Goal: Information Seeking & Learning: Learn about a topic

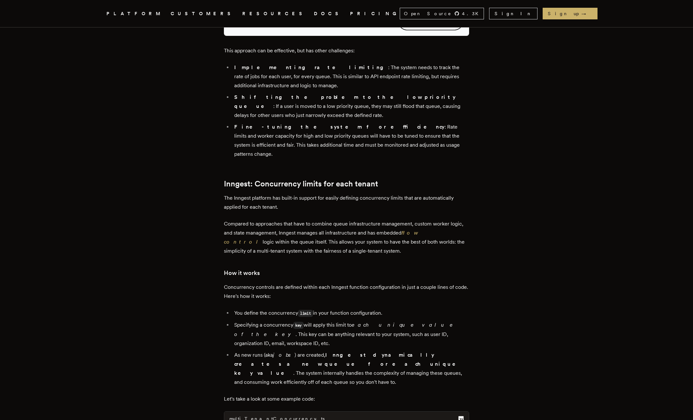
scroll to position [1420, 0]
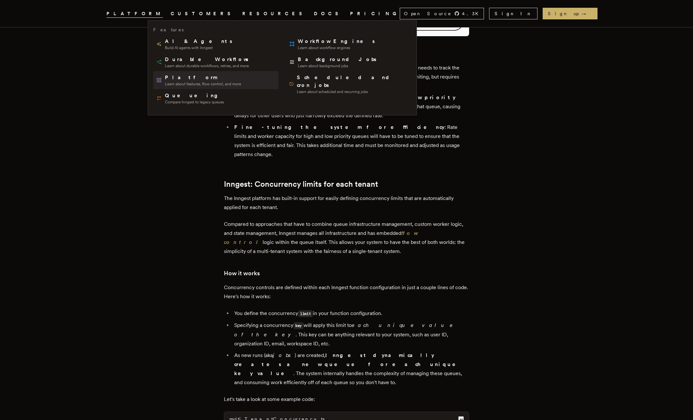
click at [173, 79] on span "Platform" at bounding box center [203, 78] width 76 height 8
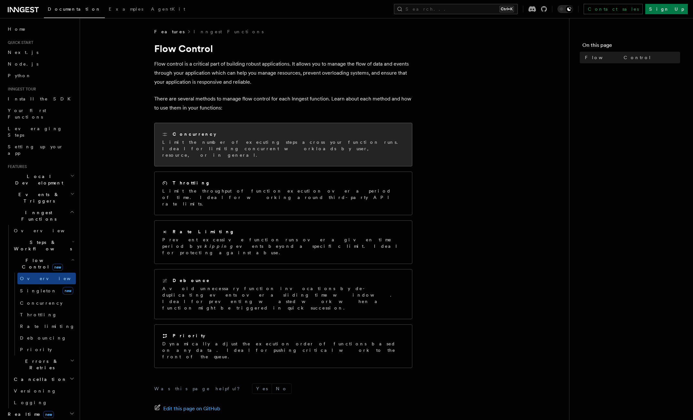
click at [268, 141] on p "Limit the number of executing steps across your function runs. Ideal for limiti…" at bounding box center [283, 148] width 242 height 19
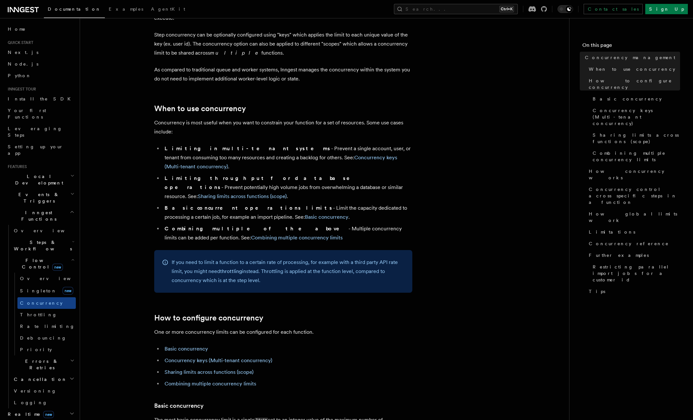
scroll to position [65, 0]
click at [315, 154] on link "Concurrency keys (Multi-tenant concurrency)" at bounding box center [281, 161] width 233 height 15
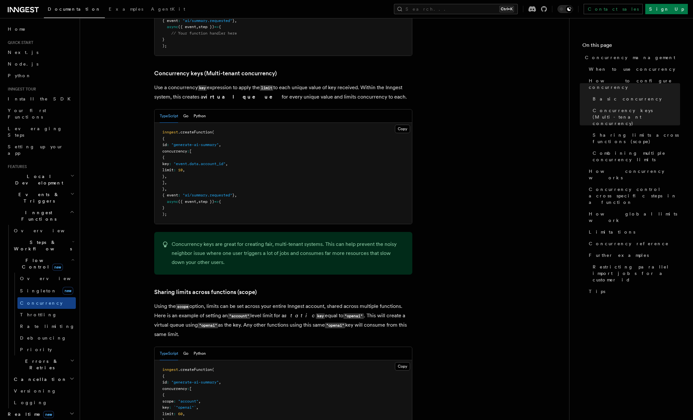
scroll to position [559, 0]
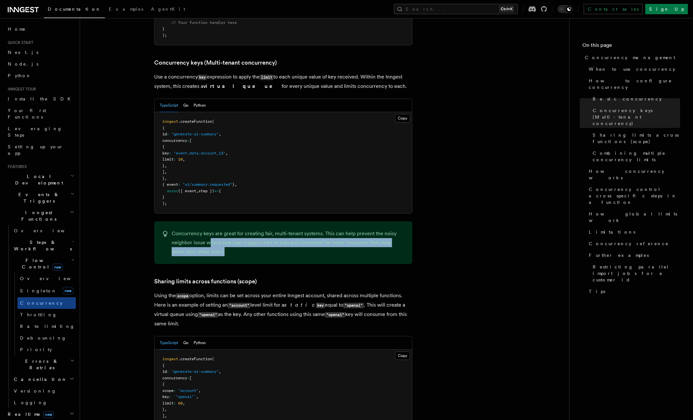
drag, startPoint x: 209, startPoint y: 216, endPoint x: 230, endPoint y: 226, distance: 23.4
click at [230, 229] on p "Concurrency keys are great for creating fair, multi-tenant systems. This can he…" at bounding box center [288, 242] width 233 height 27
drag, startPoint x: 230, startPoint y: 226, endPoint x: 225, endPoint y: 212, distance: 14.6
click at [225, 229] on p "Concurrency keys are great for creating fair, multi-tenant systems. This can he…" at bounding box center [288, 242] width 233 height 27
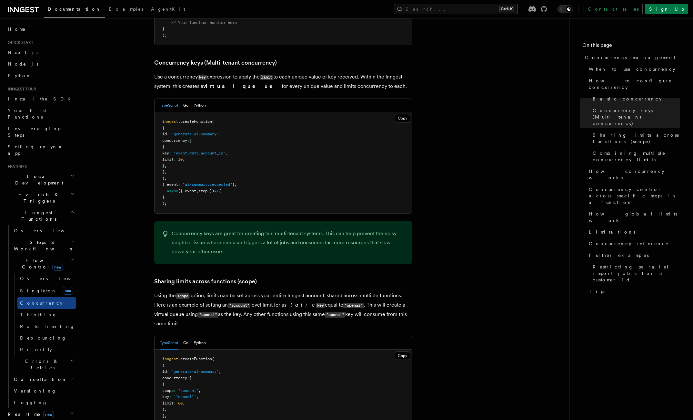
drag, startPoint x: 225, startPoint y: 212, endPoint x: 203, endPoint y: 219, distance: 23.0
click at [203, 229] on p "Concurrency keys are great for creating fair, multi-tenant systems. This can he…" at bounding box center [288, 242] width 233 height 27
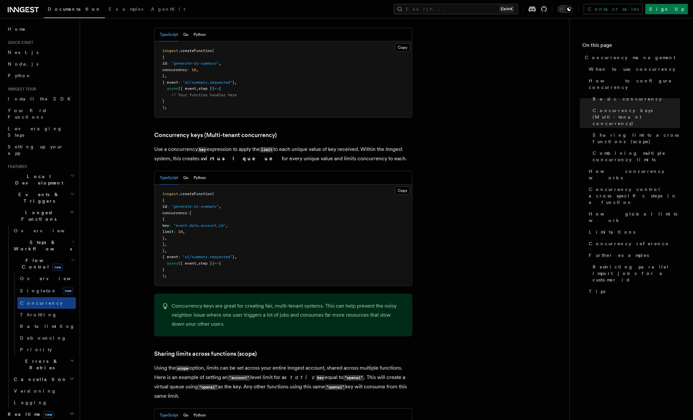
scroll to position [365, 0]
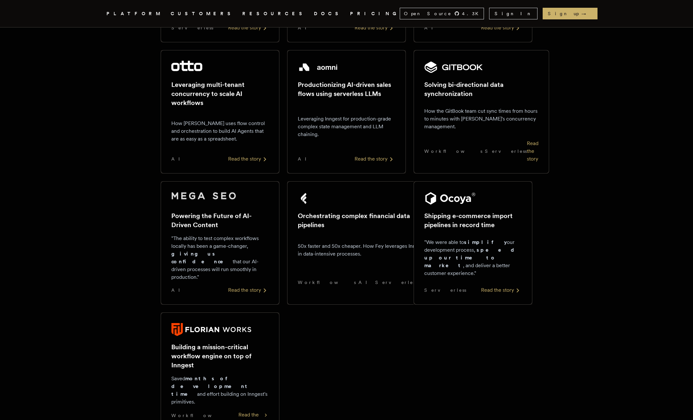
scroll to position [387, 0]
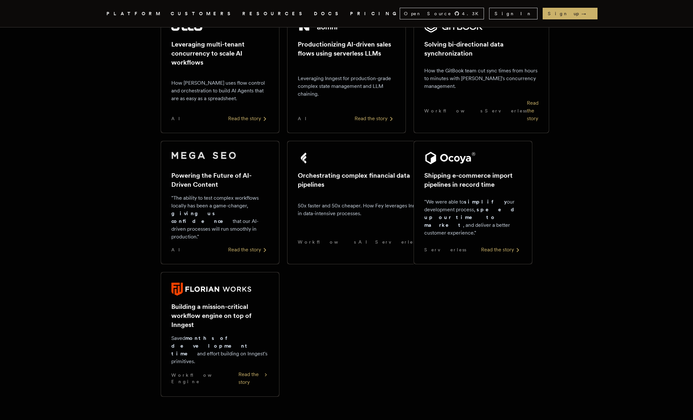
click at [338, 202] on p "50x faster and 50x cheaper. How Fey leverages Inngest in data-intensive process…" at bounding box center [363, 209] width 131 height 15
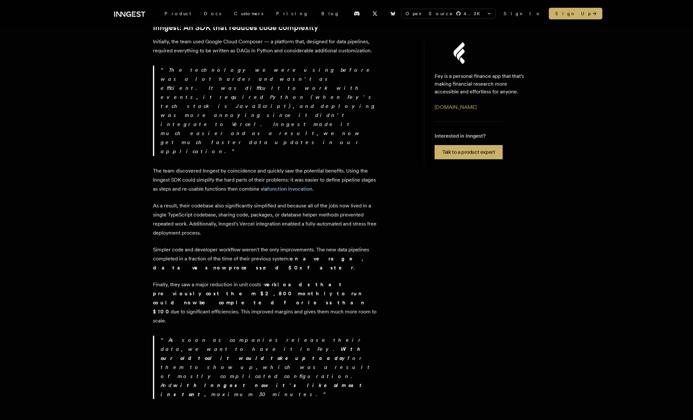
scroll to position [516, 0]
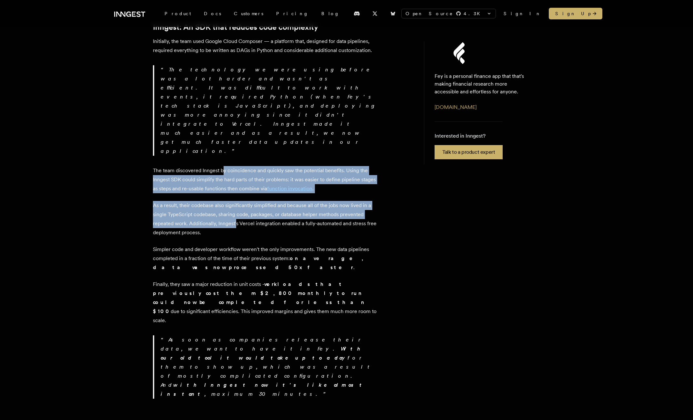
drag, startPoint x: 224, startPoint y: 89, endPoint x: 237, endPoint y: 141, distance: 53.1
click at [237, 201] on p "As a result, their codebase also significantly simplified and because all of th…" at bounding box center [266, 219] width 226 height 36
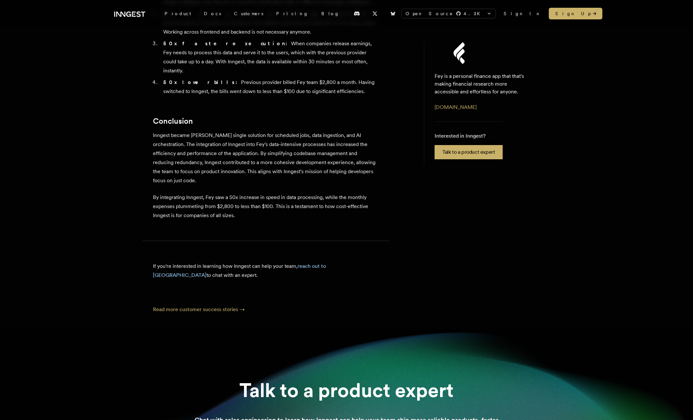
scroll to position [1689, 0]
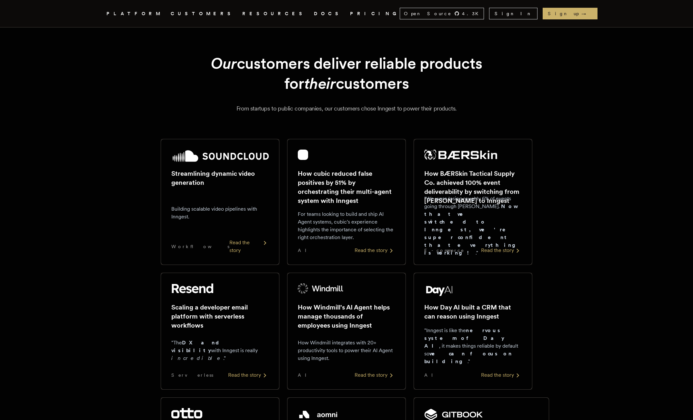
click at [350, 12] on link "PRICING" at bounding box center [375, 14] width 50 height 8
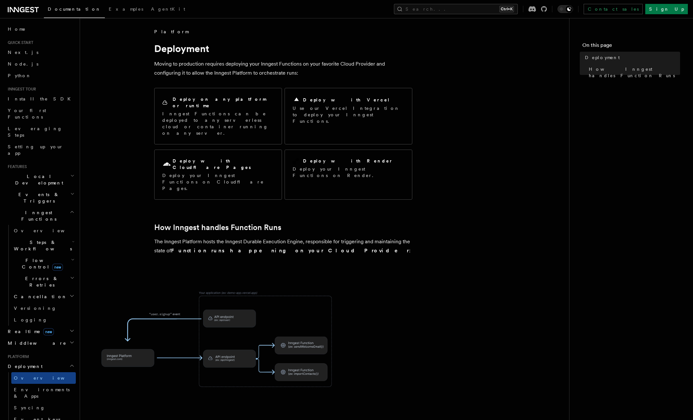
click at [39, 191] on span "Events & Triggers" at bounding box center [37, 197] width 65 height 13
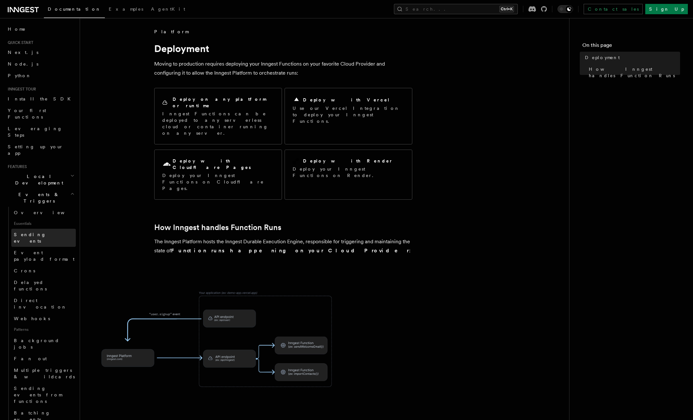
click at [38, 232] on span "Sending events" at bounding box center [30, 238] width 32 height 12
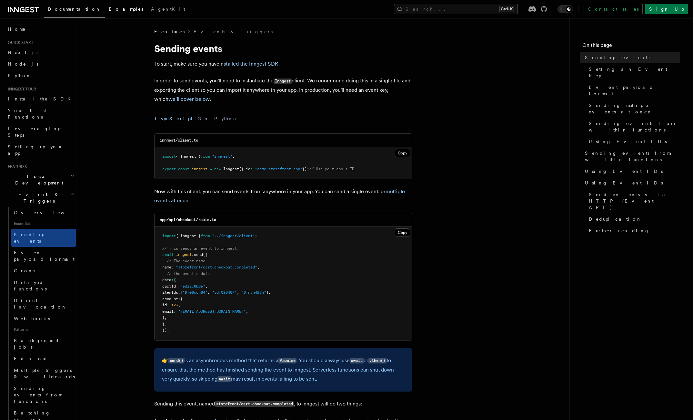
click at [105, 12] on link "Examples" at bounding box center [126, 9] width 42 height 15
